Goal: Information Seeking & Learning: Find specific fact

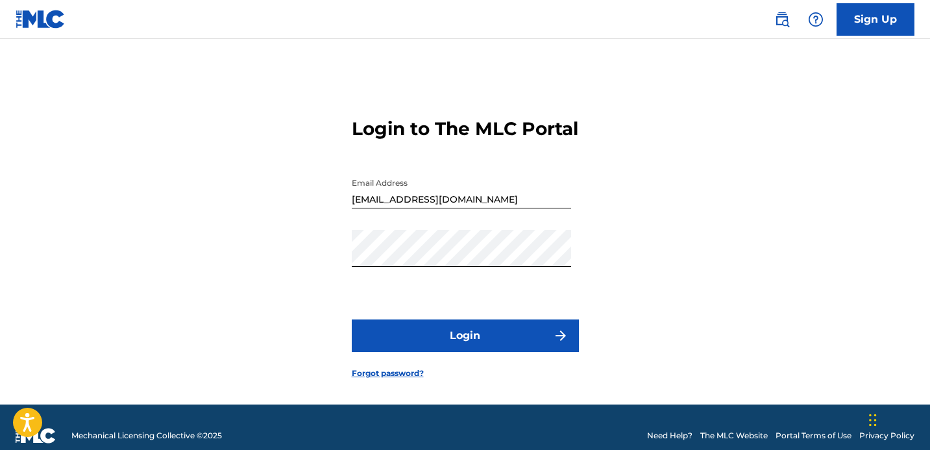
click at [464, 351] on button "Login" at bounding box center [465, 335] width 227 height 32
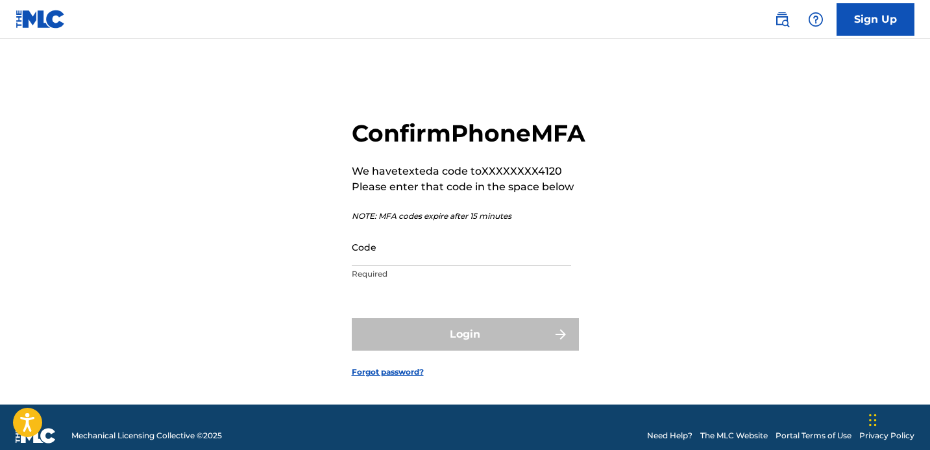
click at [417, 266] on input "Code" at bounding box center [461, 247] width 219 height 37
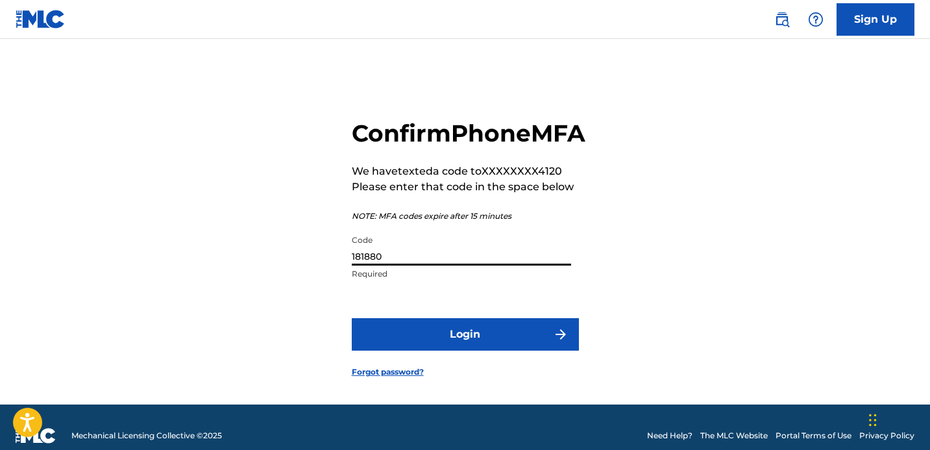
type input "181880"
click at [477, 345] on button "Login" at bounding box center [465, 334] width 227 height 32
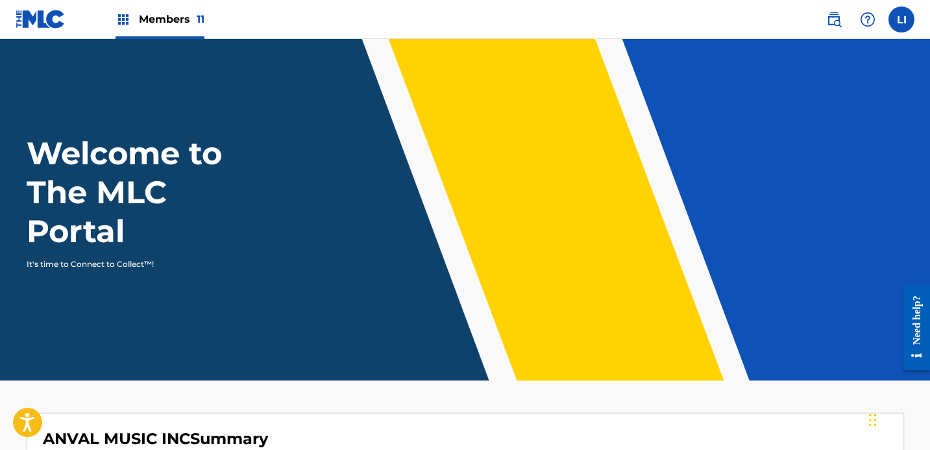
click at [184, 38] on div "Members 11" at bounding box center [160, 19] width 89 height 38
click at [177, 29] on div "Members 11" at bounding box center [160, 19] width 89 height 38
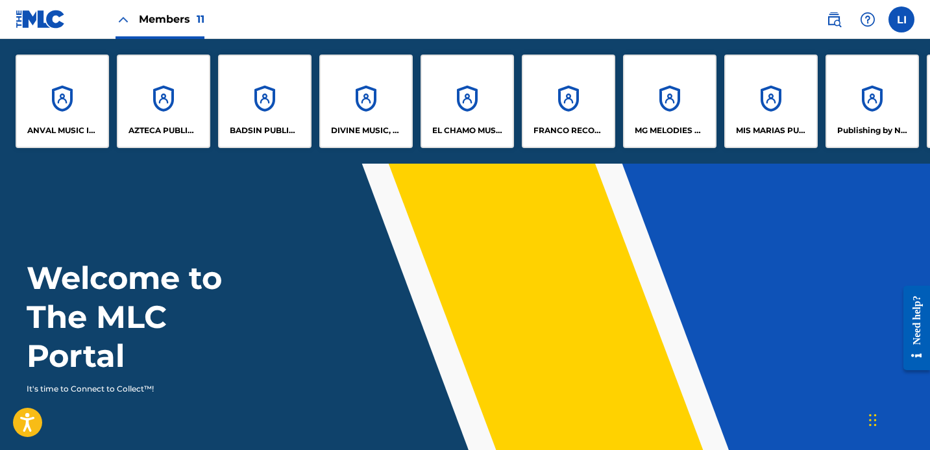
click at [181, 95] on div "AZTECA PUBLISHING INC" at bounding box center [164, 102] width 94 height 94
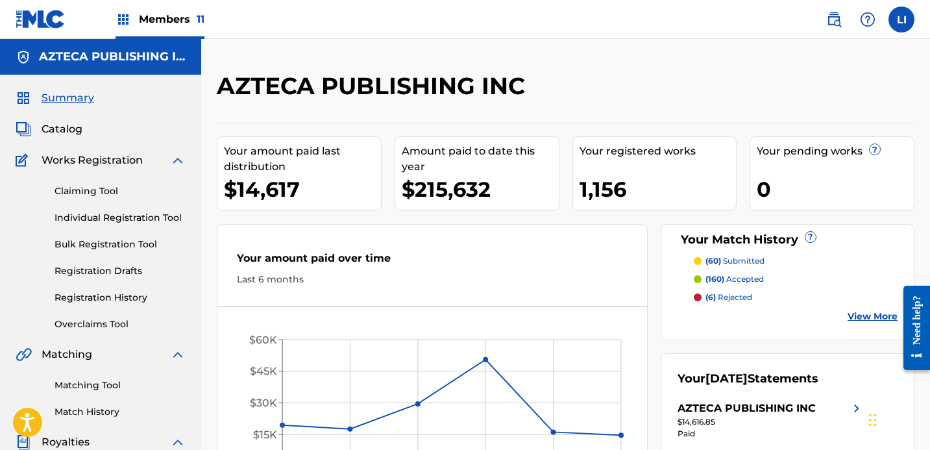
click at [71, 135] on span "Catalog" at bounding box center [62, 129] width 41 height 16
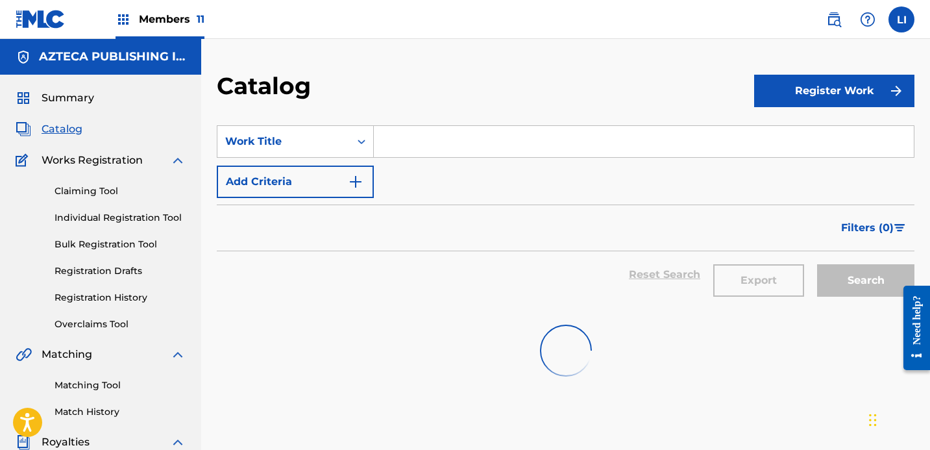
click at [403, 144] on input "Search Form" at bounding box center [644, 141] width 540 height 31
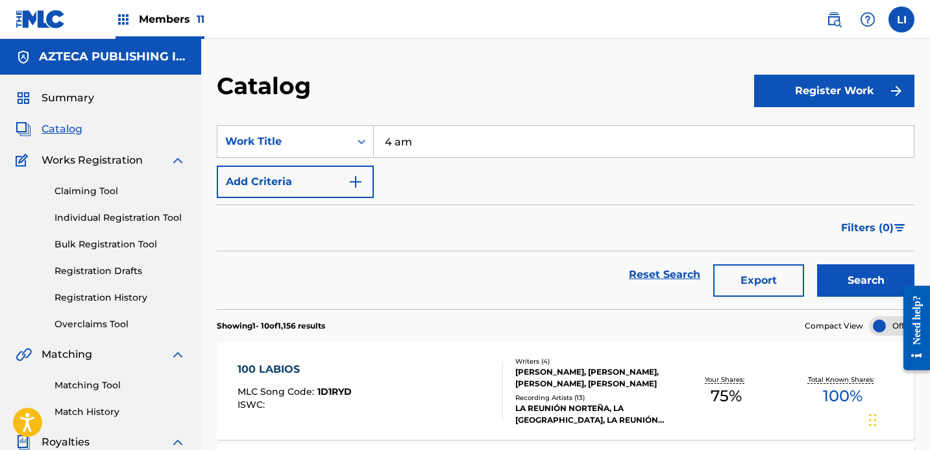
type input "4 am"
click at [818, 264] on button "Search" at bounding box center [866, 280] width 97 height 32
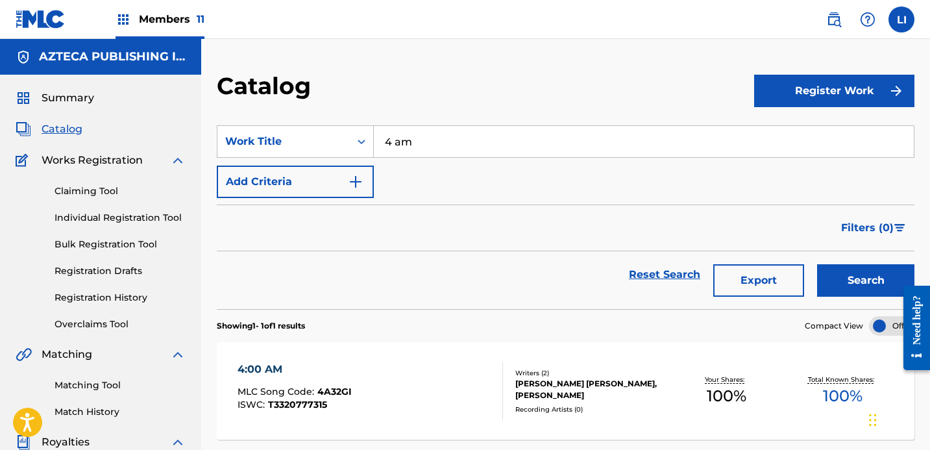
click at [414, 362] on div "4:00 AM MLC Song Code : 4A32GI ISWC : T3320777315" at bounding box center [371, 391] width 266 height 58
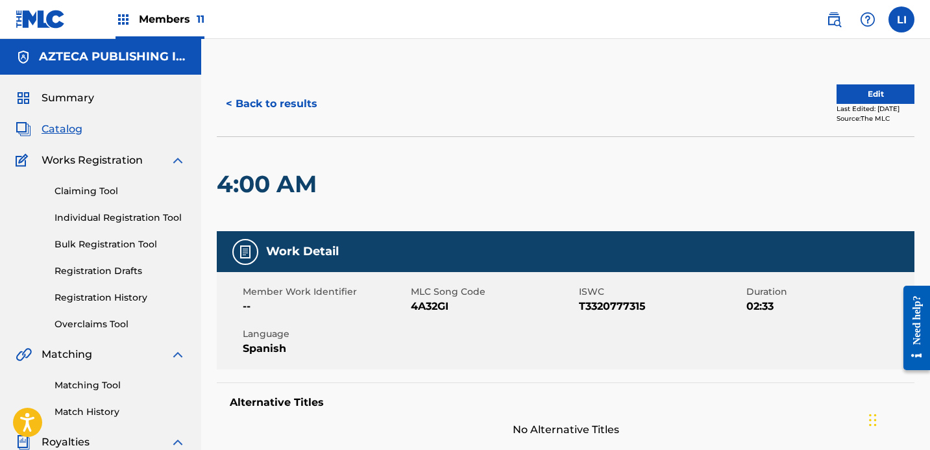
click at [312, 112] on button "< Back to results" at bounding box center [272, 104] width 110 height 32
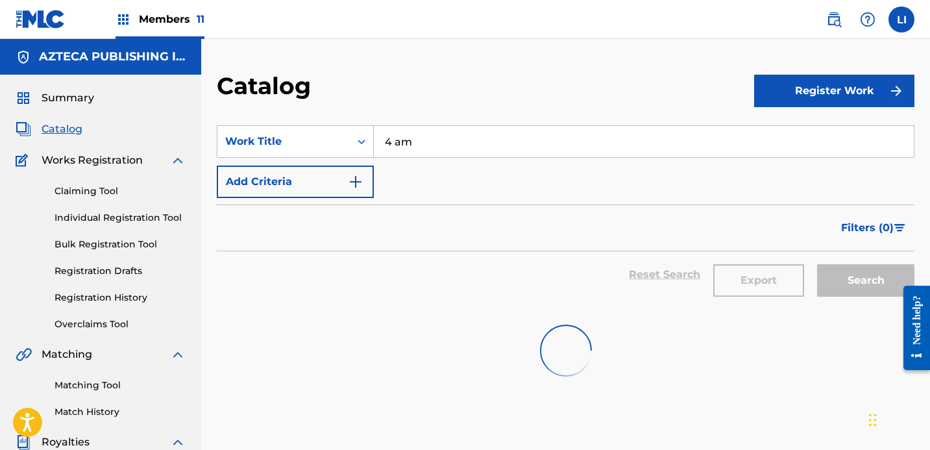
drag, startPoint x: 446, startPoint y: 144, endPoint x: 281, endPoint y: 115, distance: 167.4
click at [296, 118] on section "SearchWithCriteria3fb67cf7-f7b3-419b-b984-4a9d1c40f76b Work Title 4 am Add Crit…" at bounding box center [566, 209] width 698 height 199
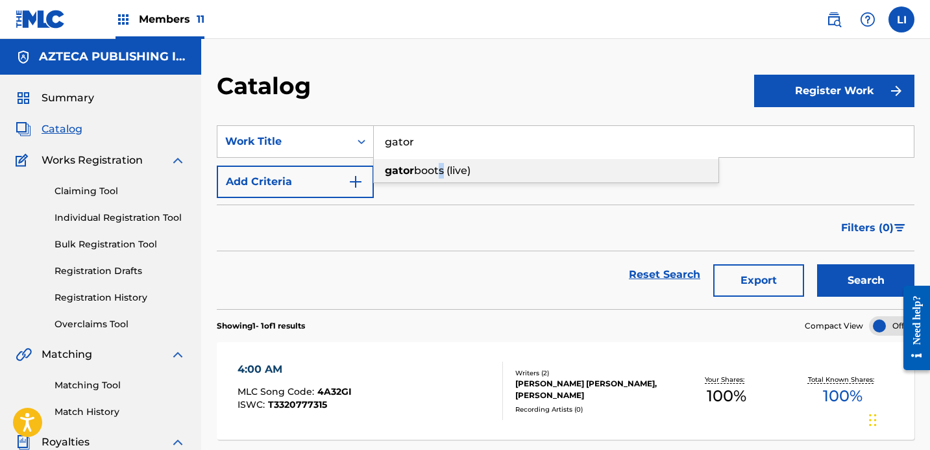
click at [440, 169] on span "boots (live)" at bounding box center [442, 170] width 56 height 12
type input "gator boots (live)"
click at [818, 264] on button "Search" at bounding box center [866, 280] width 97 height 32
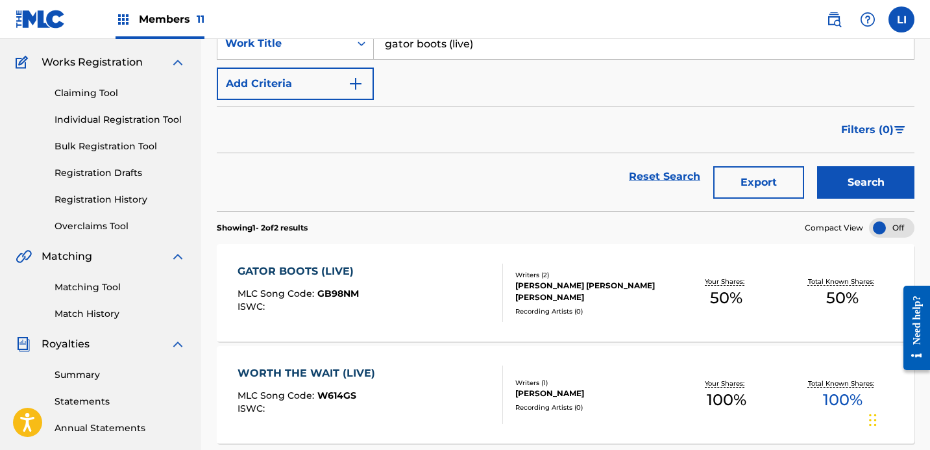
scroll to position [102, 0]
